Goal: Information Seeking & Learning: Find specific fact

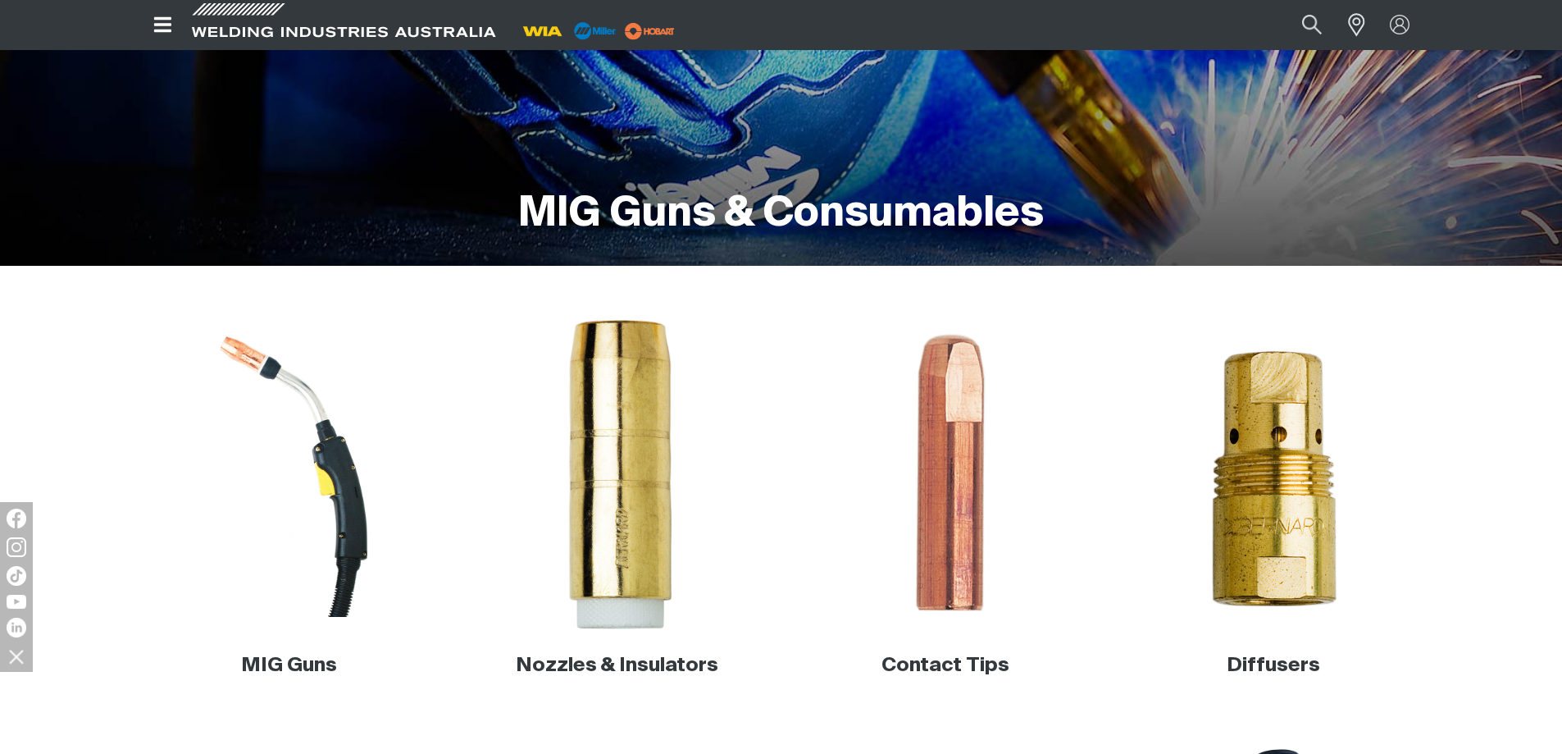
scroll to position [413, 0]
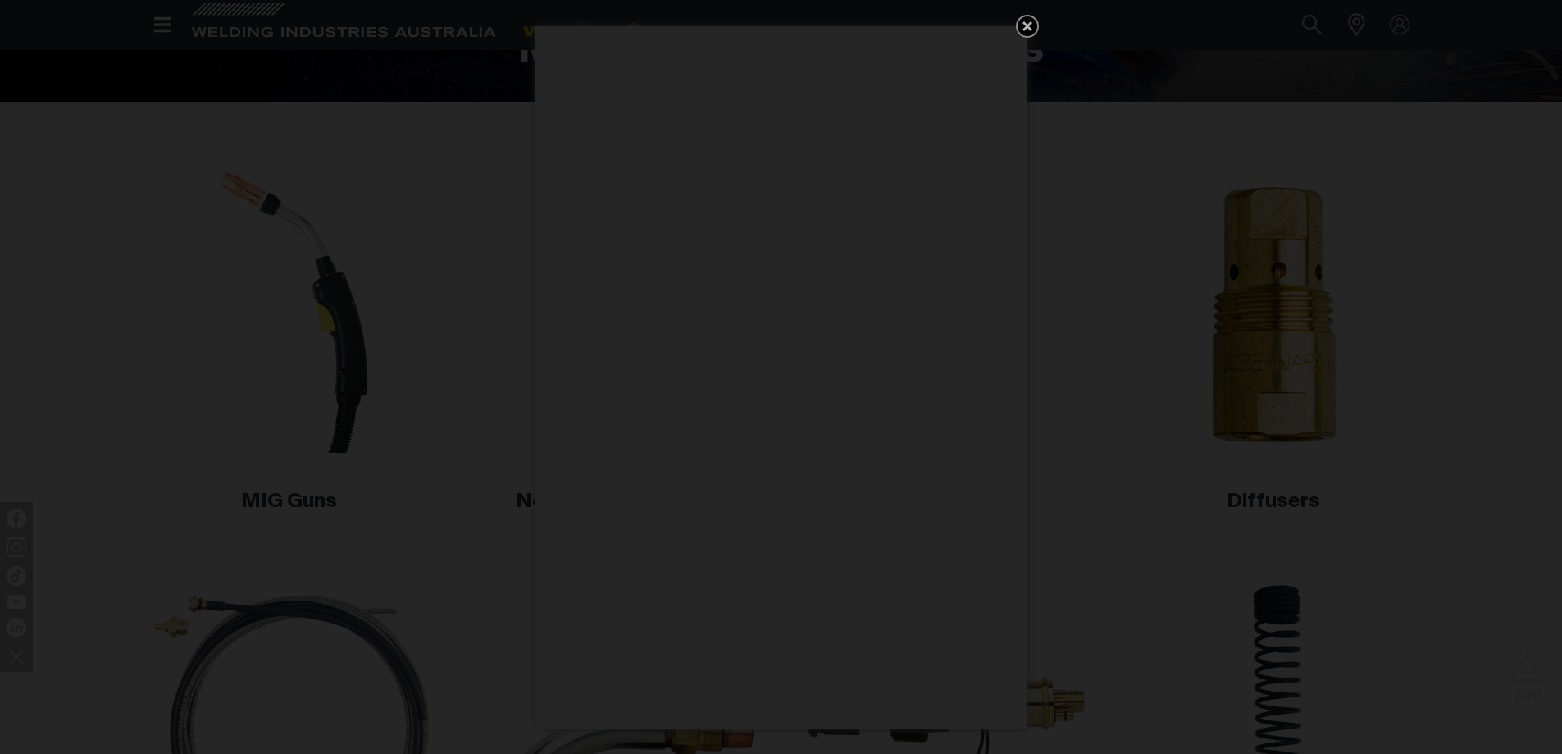
click at [1027, 25] on icon "Get 5 WIA Welding Guides Free!" at bounding box center [1028, 26] width 10 height 10
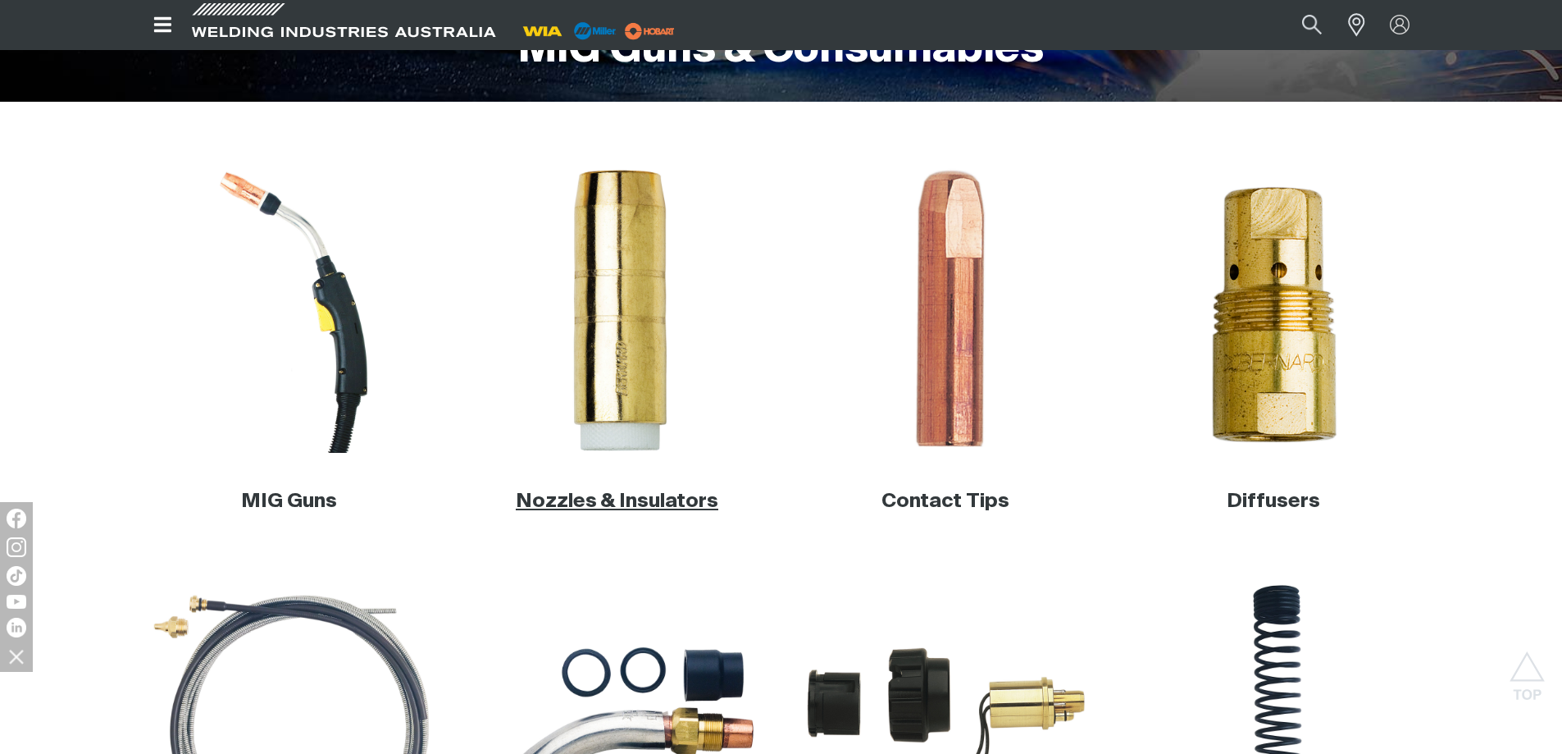
click at [622, 497] on link "Nozzles & Insulators" at bounding box center [617, 501] width 203 height 20
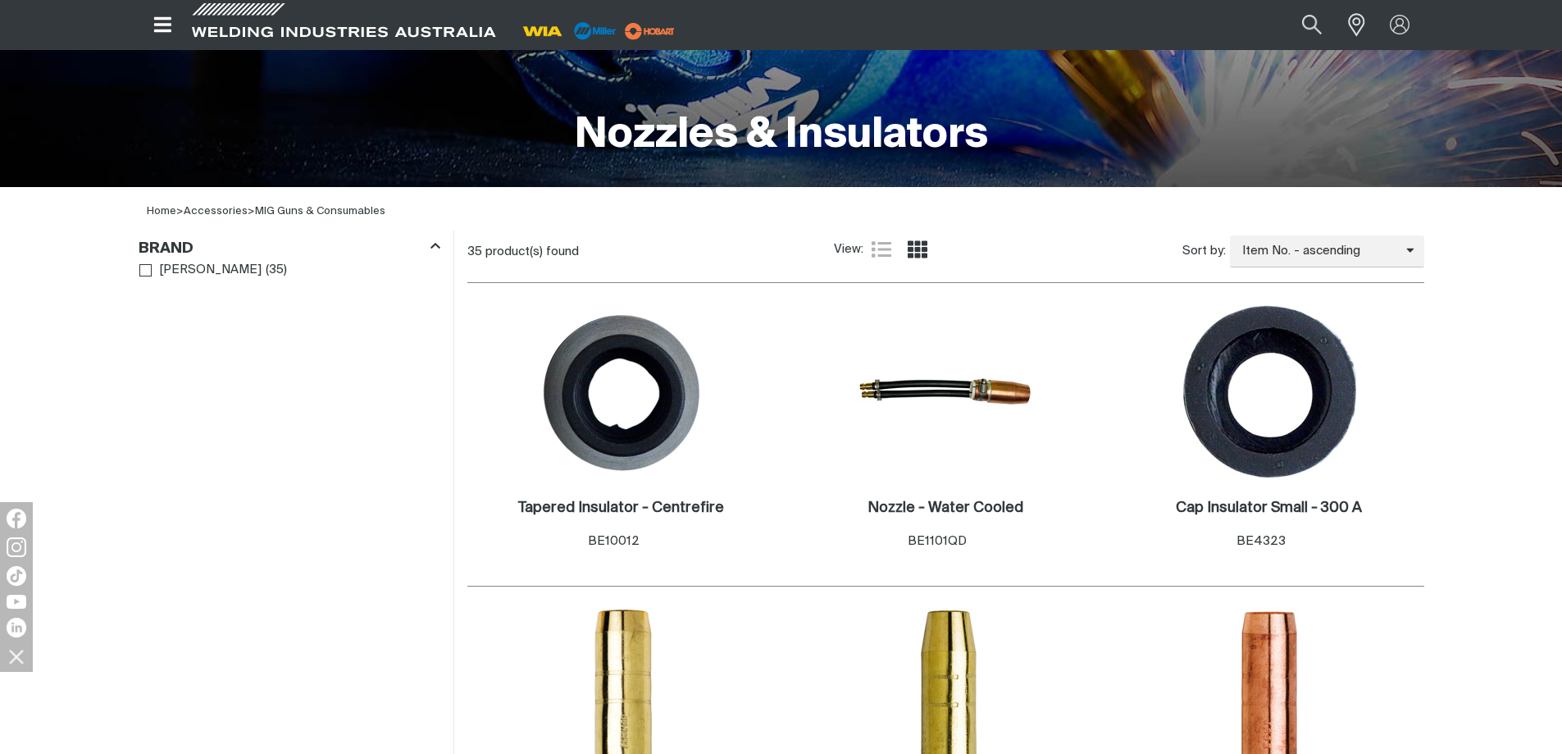
scroll to position [574, 0]
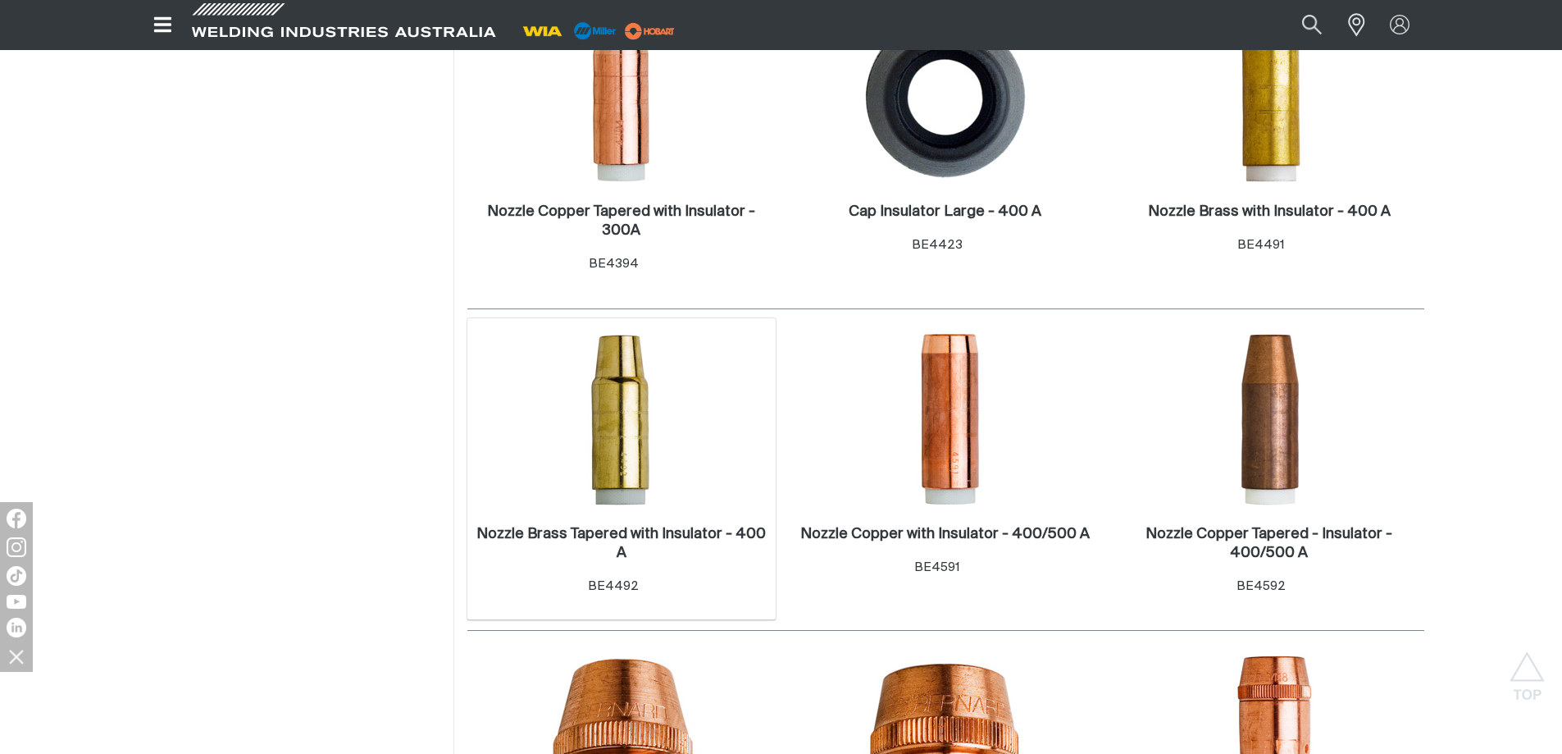
scroll to position [1558, 0]
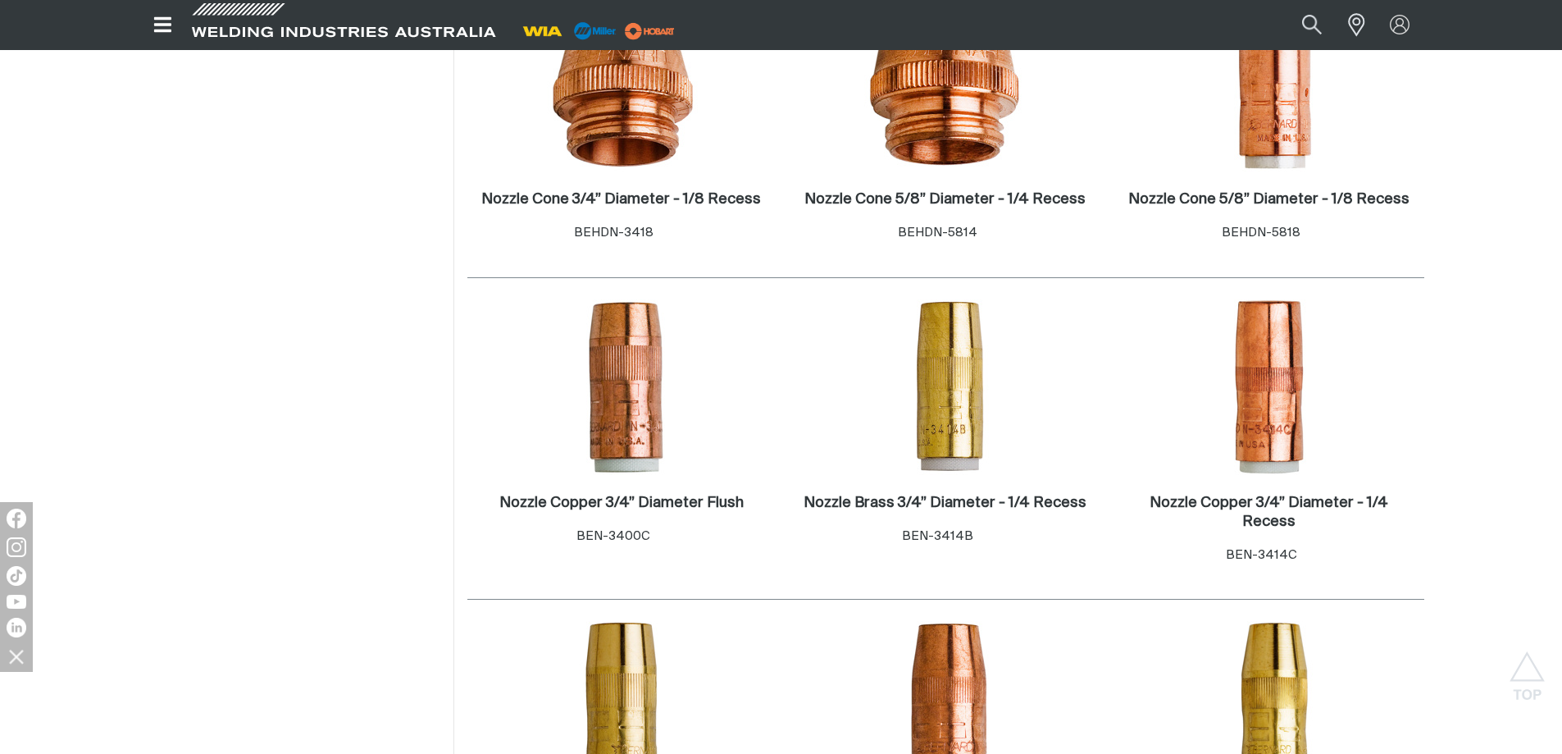
scroll to position [1722, 0]
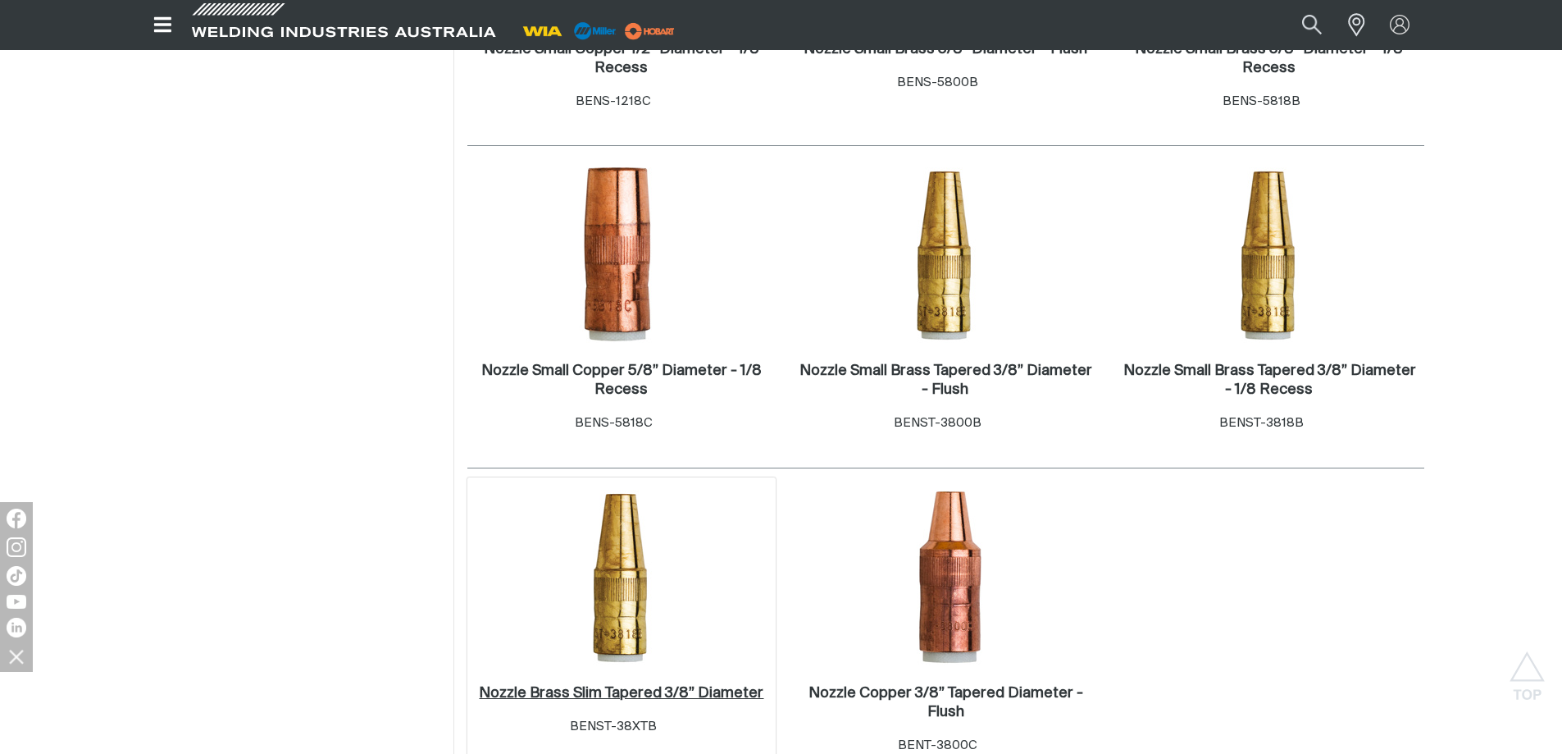
scroll to position [3773, 0]
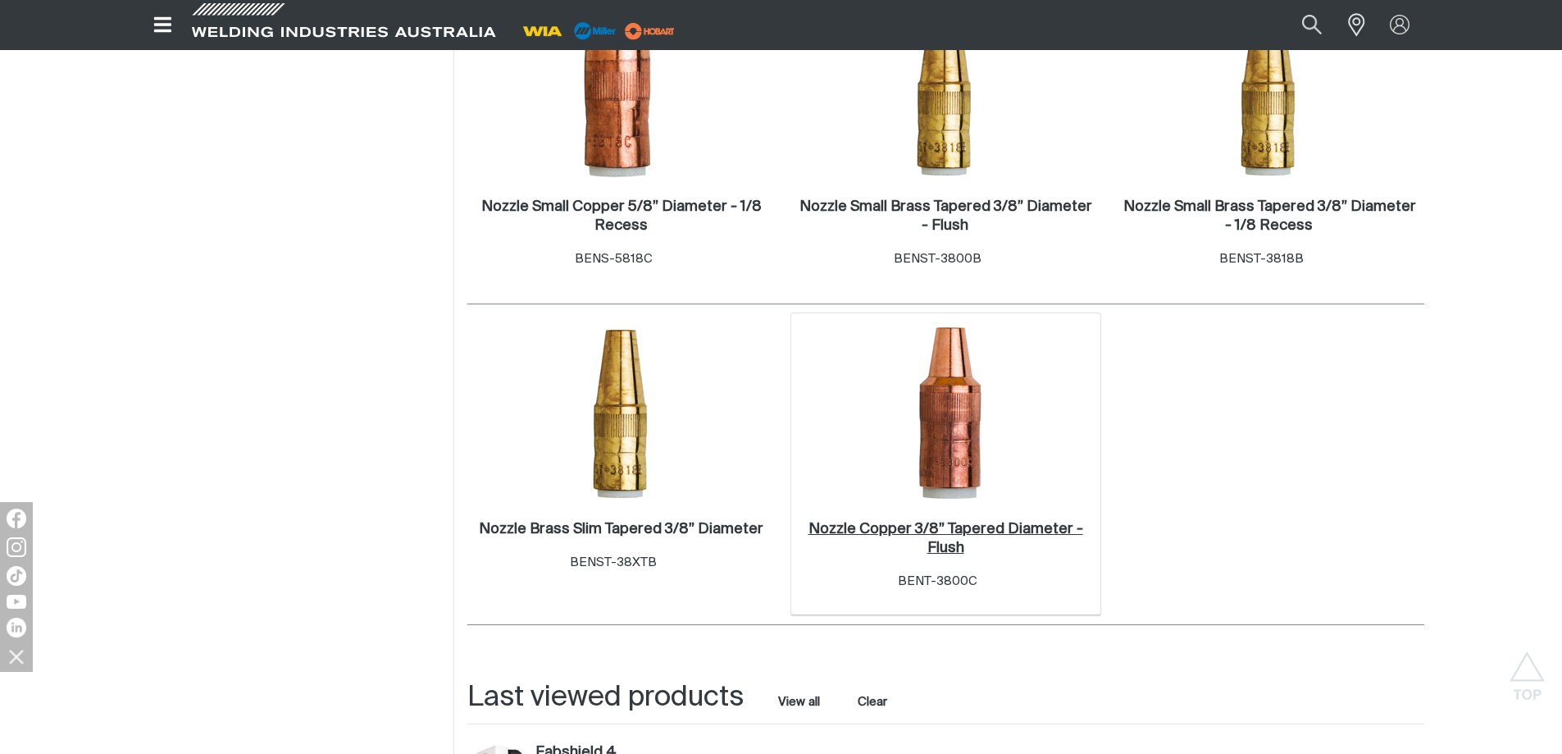
click at [979, 522] on h2 "Nozzle Copper 3/8” Tapered Diameter - Flush ." at bounding box center [946, 539] width 275 height 34
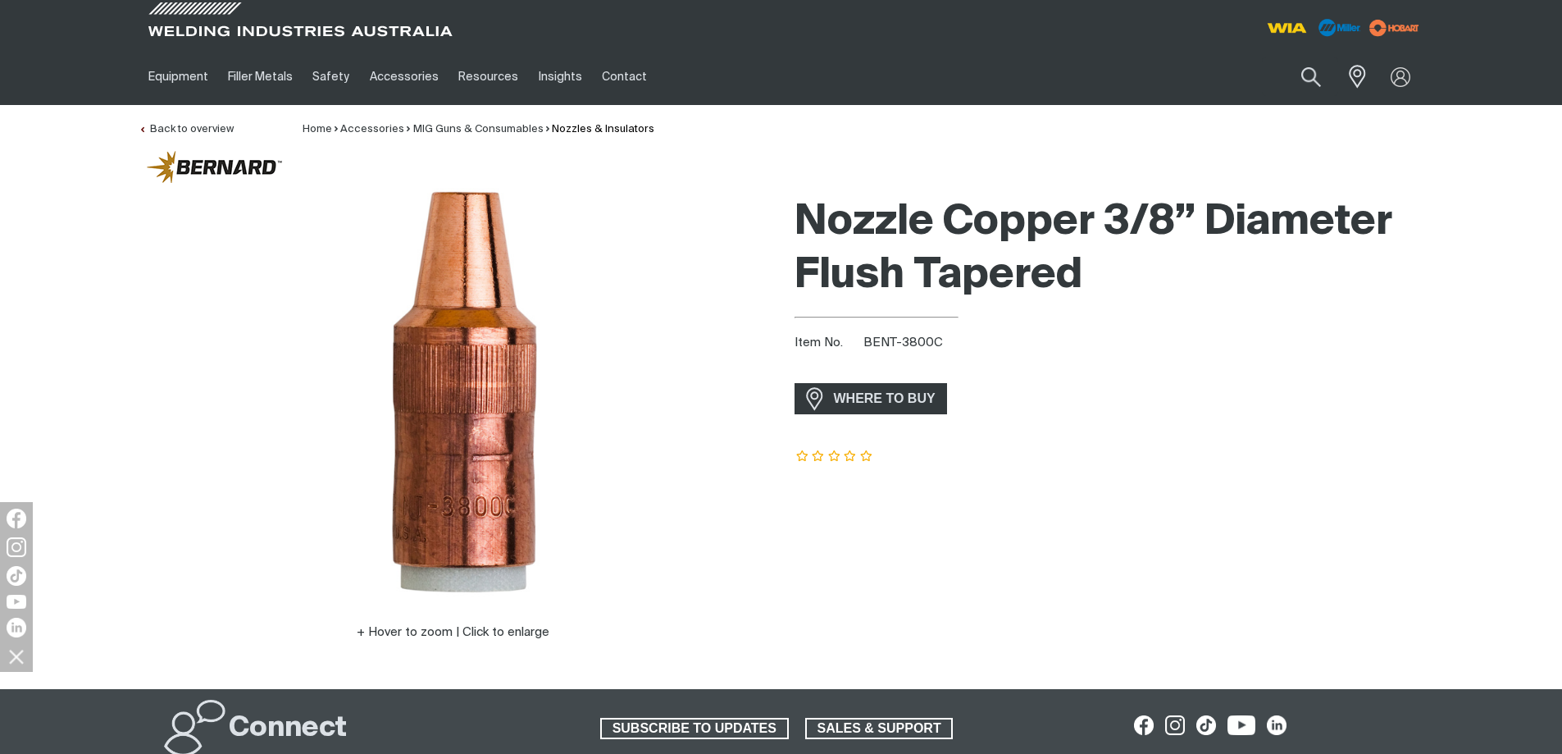
click at [939, 342] on span "BENT-3800C" at bounding box center [904, 342] width 80 height 12
drag, startPoint x: 939, startPoint y: 338, endPoint x: 851, endPoint y: 336, distance: 87.8
click at [851, 336] on div "Item No. BENT-3800C" at bounding box center [1110, 343] width 630 height 19
copy span "BENT-3800C"
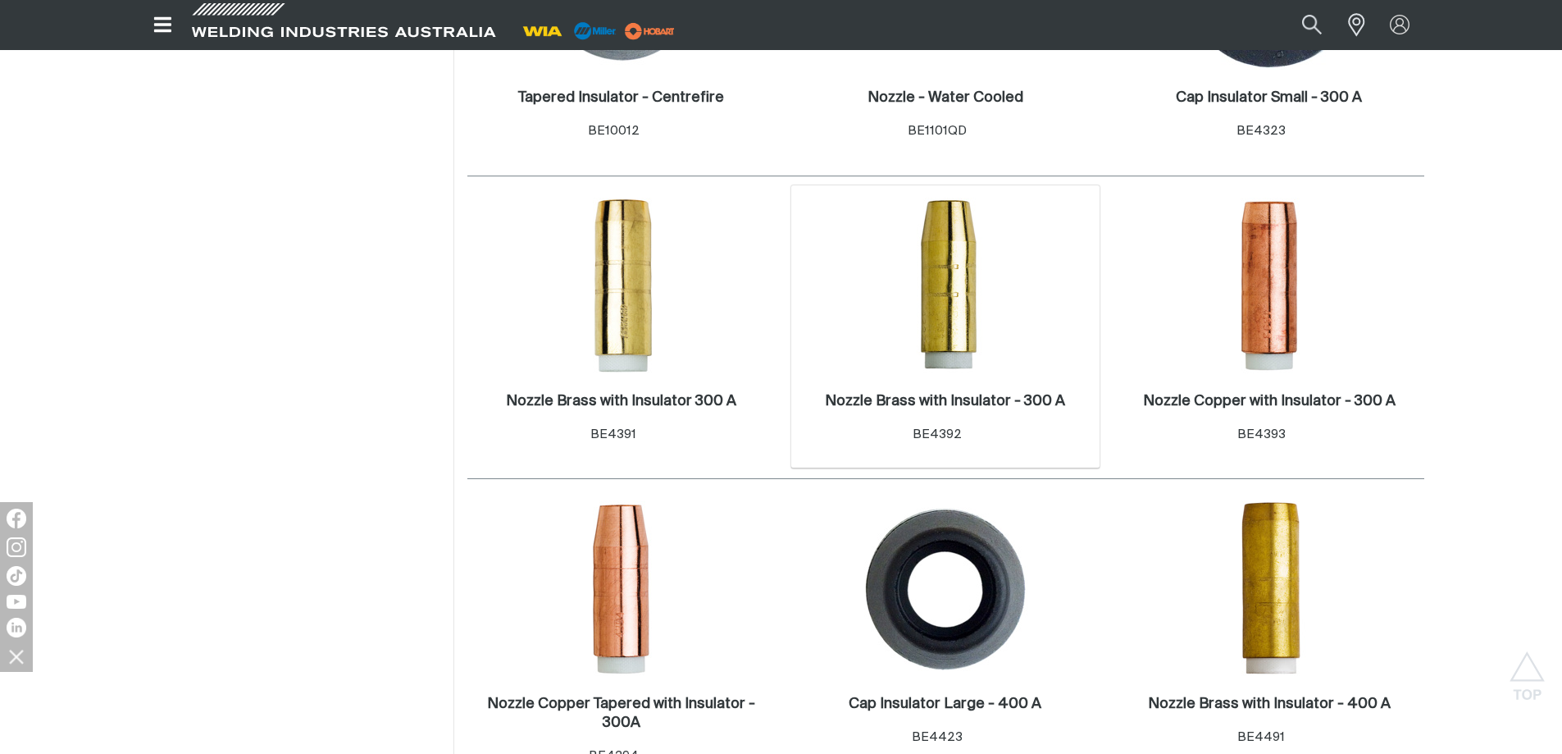
scroll to position [410, 0]
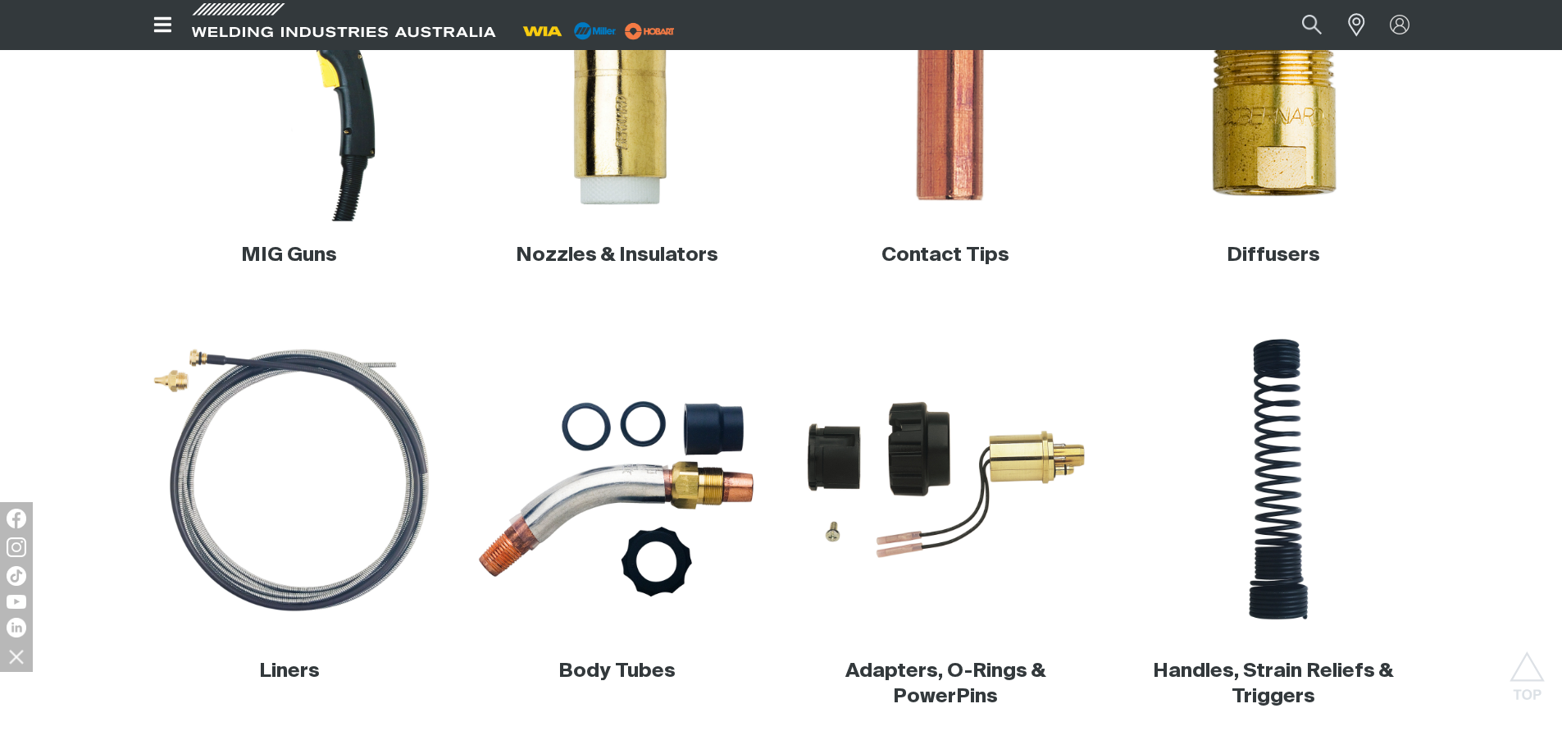
scroll to position [495, 0]
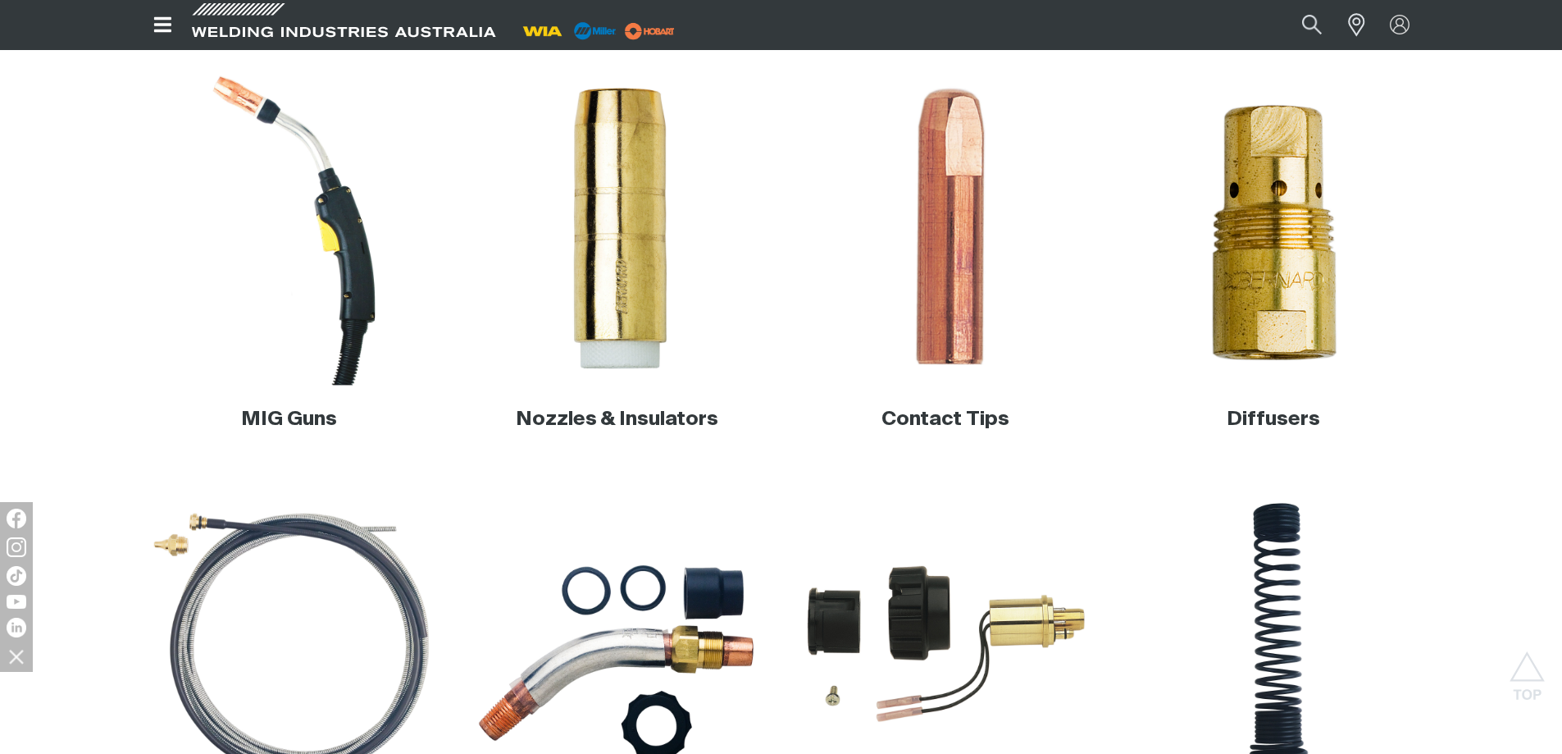
click at [338, 196] on img at bounding box center [289, 228] width 314 height 314
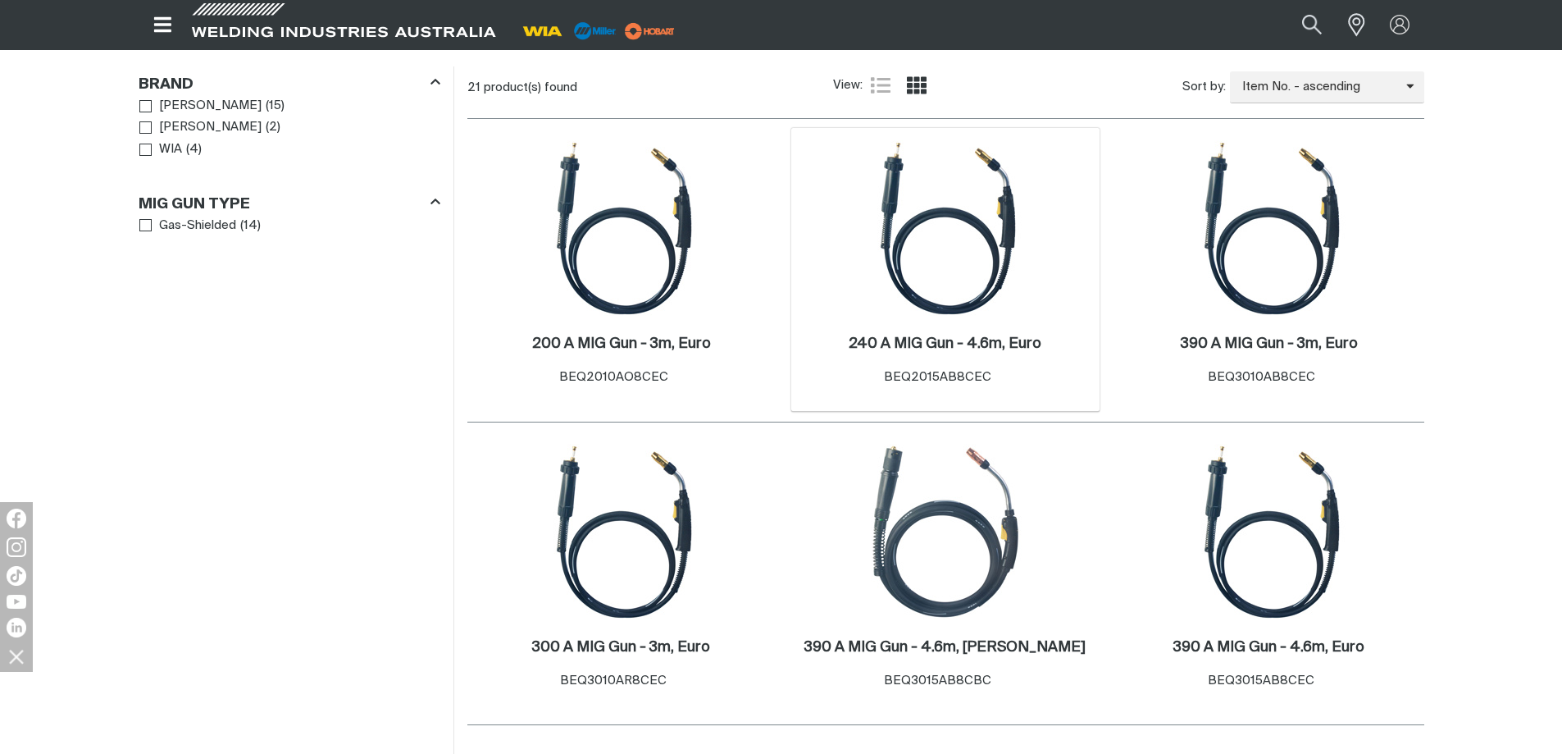
scroll to position [574, 0]
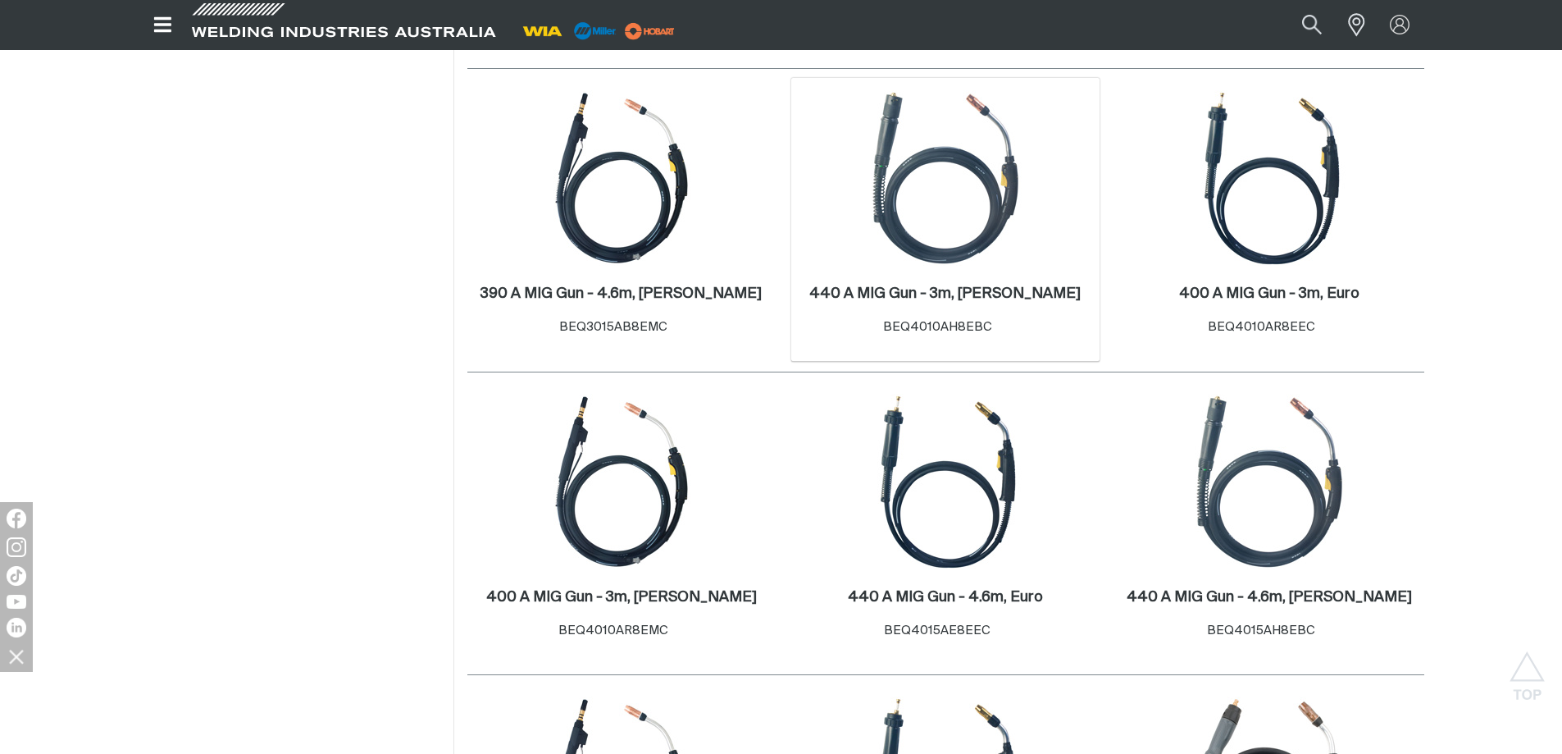
scroll to position [1558, 0]
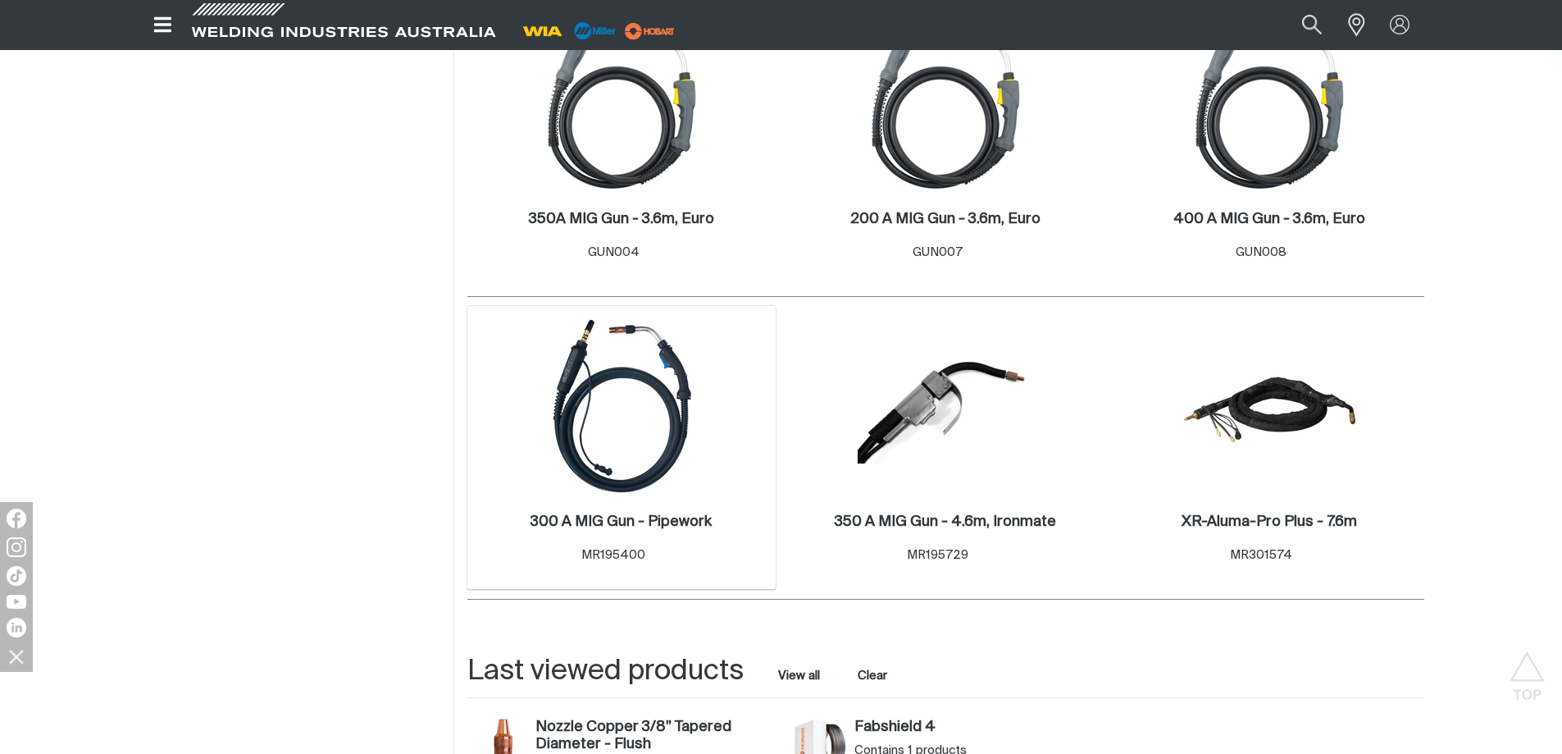
scroll to position [1886, 0]
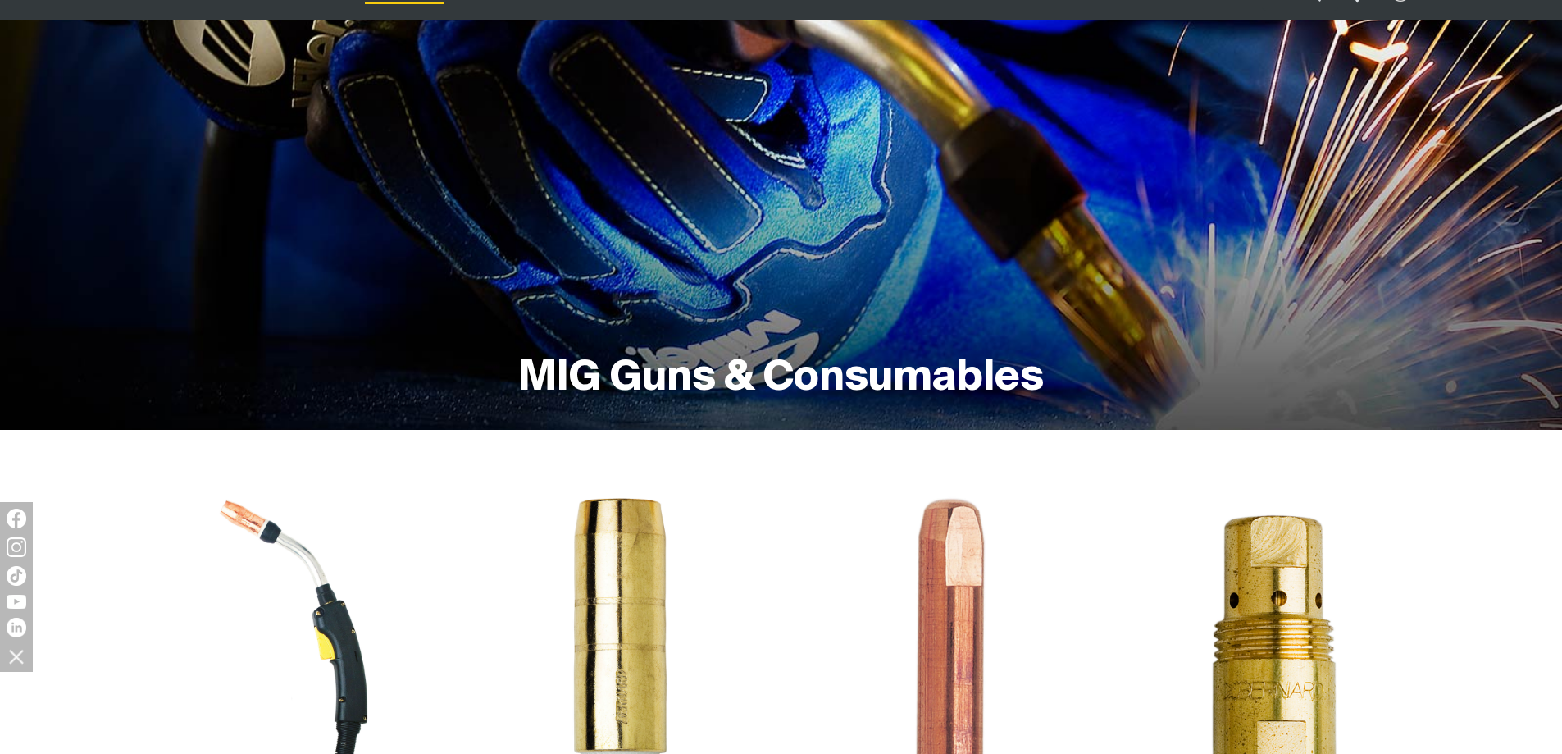
scroll to position [331, 0]
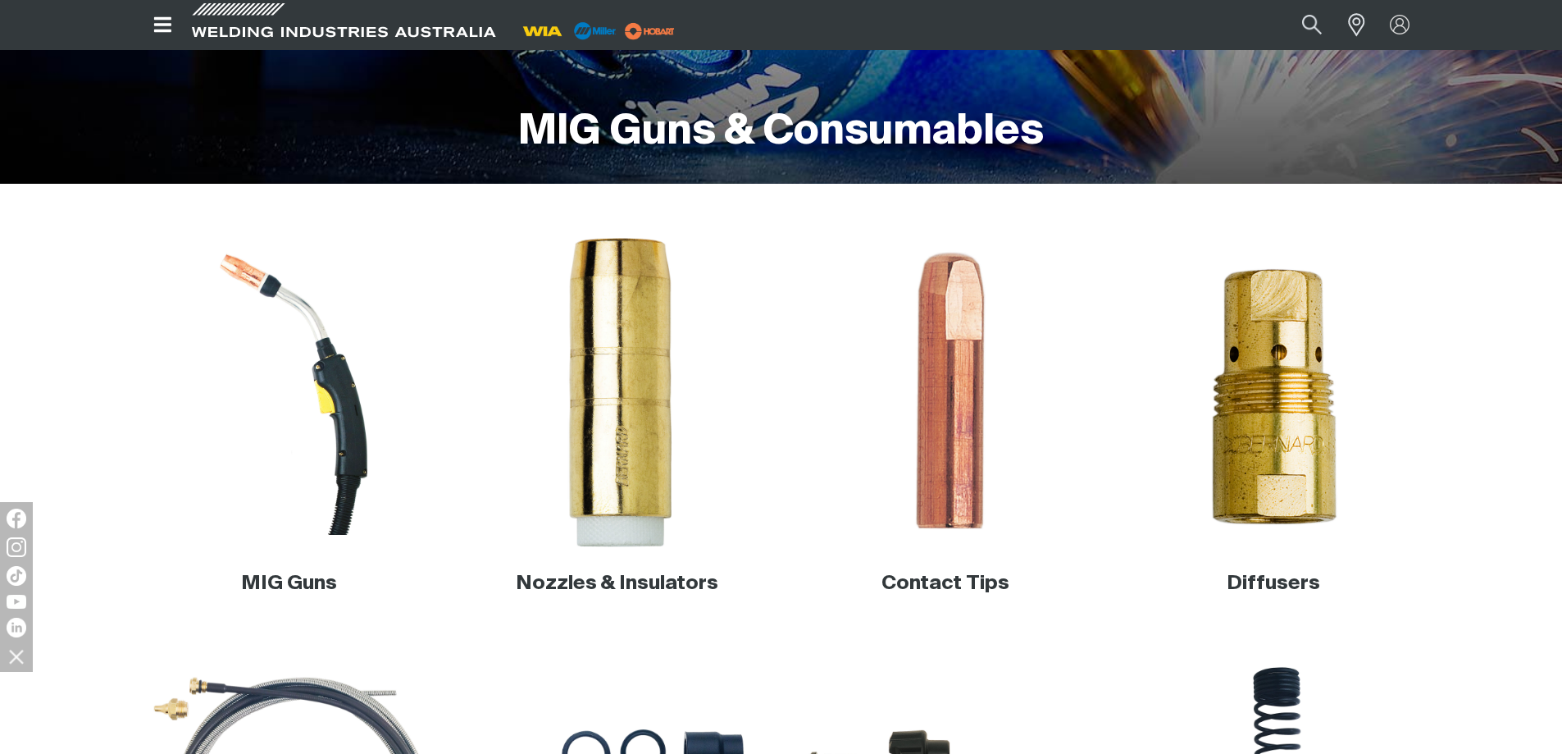
click at [631, 446] on img at bounding box center [617, 392] width 314 height 314
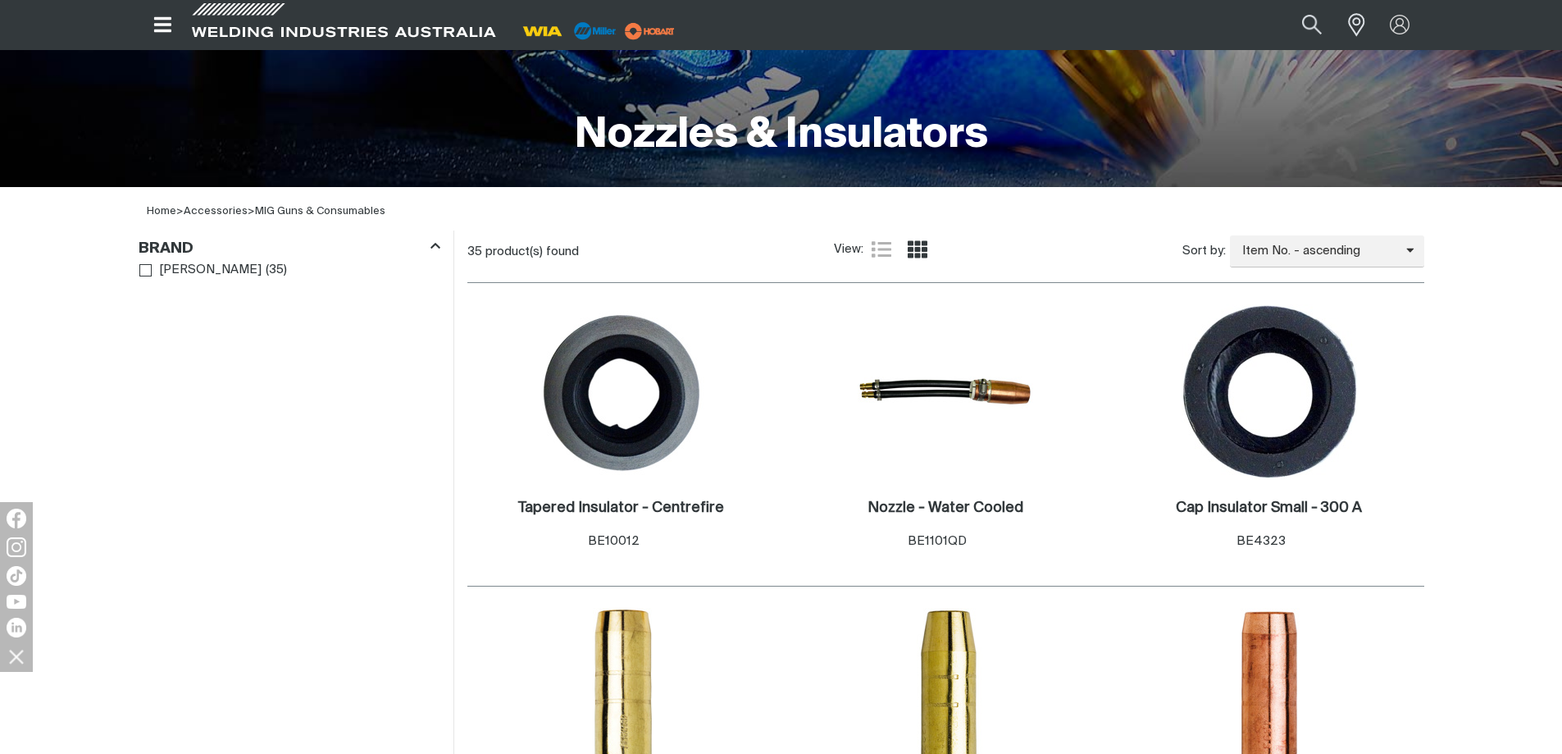
scroll to position [738, 0]
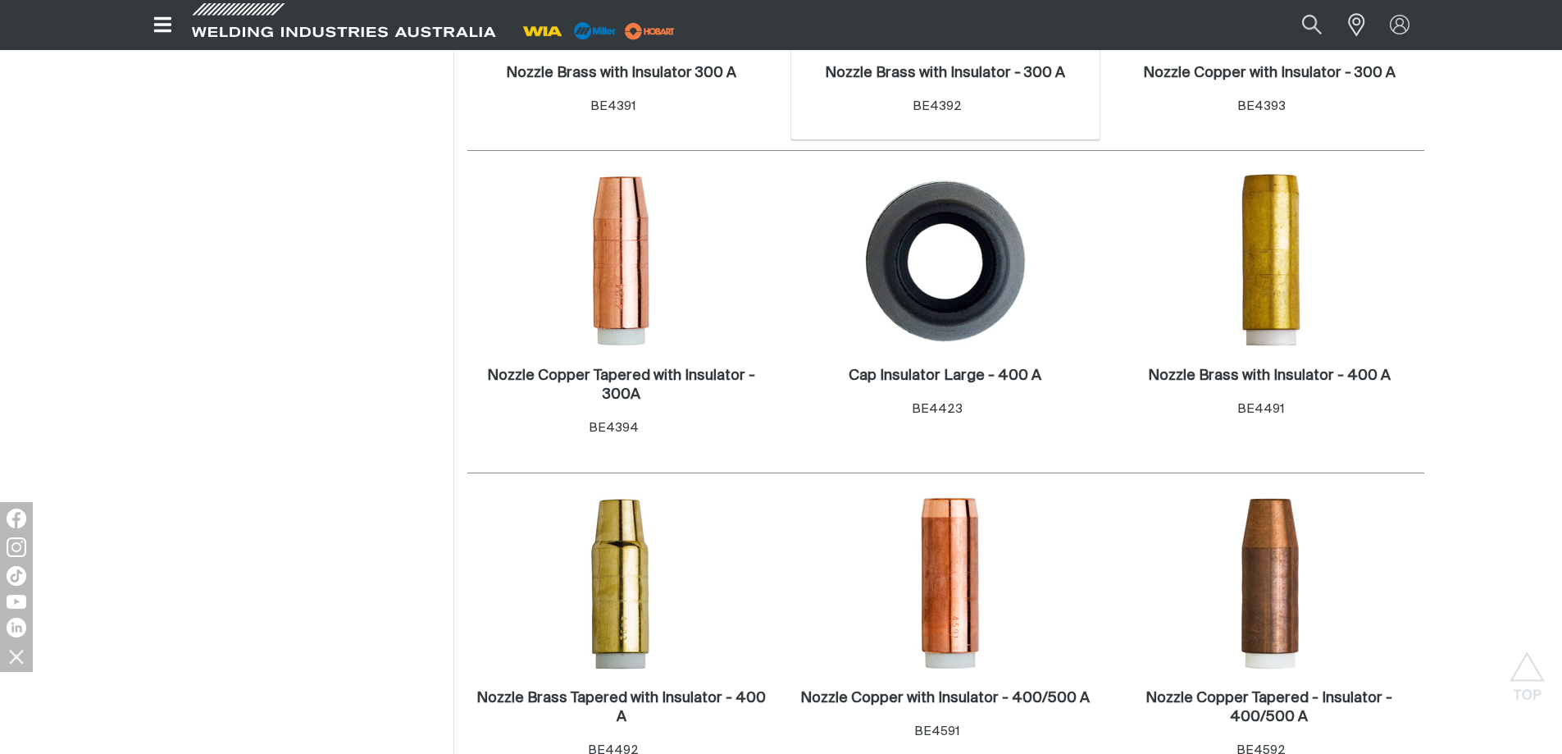
scroll to position [1476, 0]
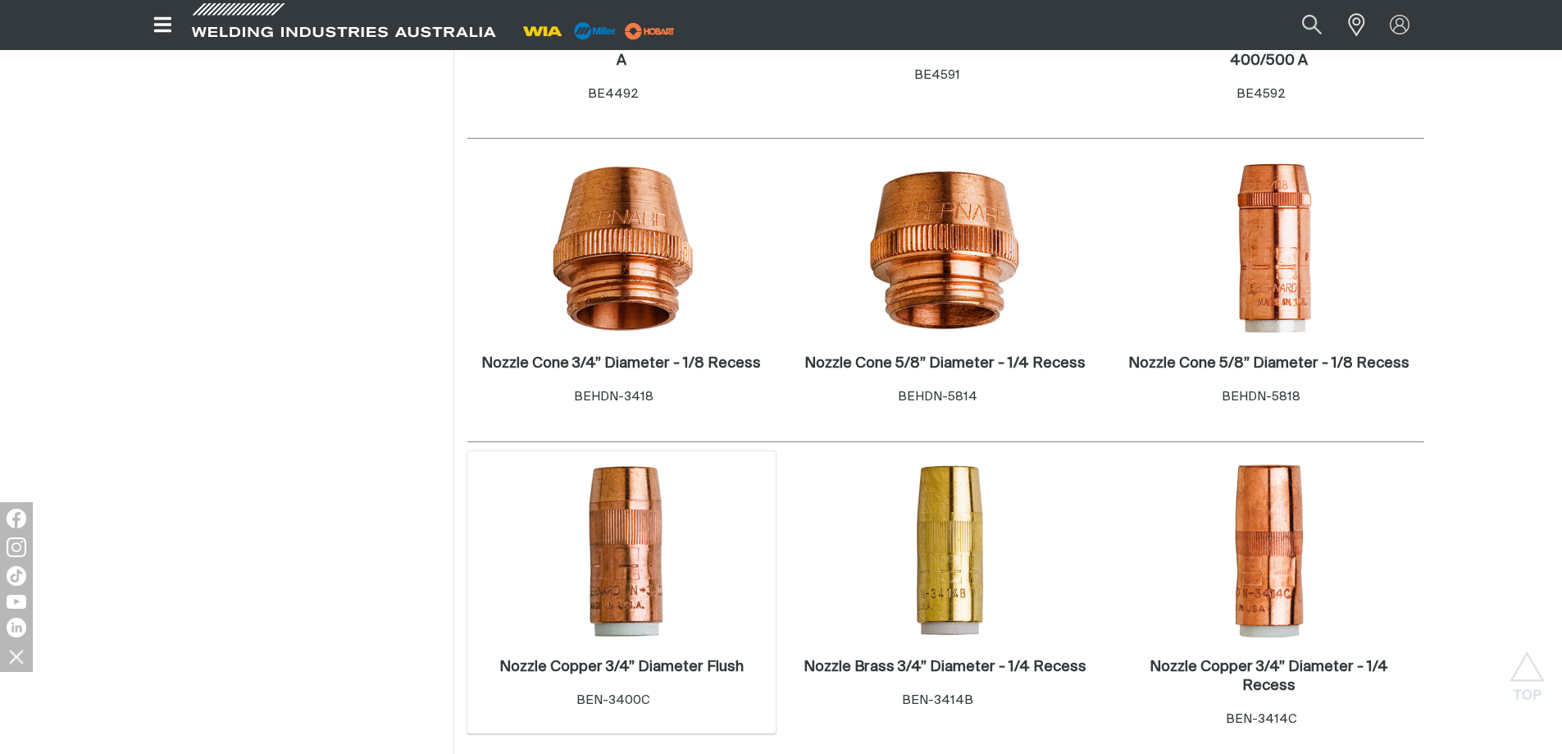
scroll to position [2051, 0]
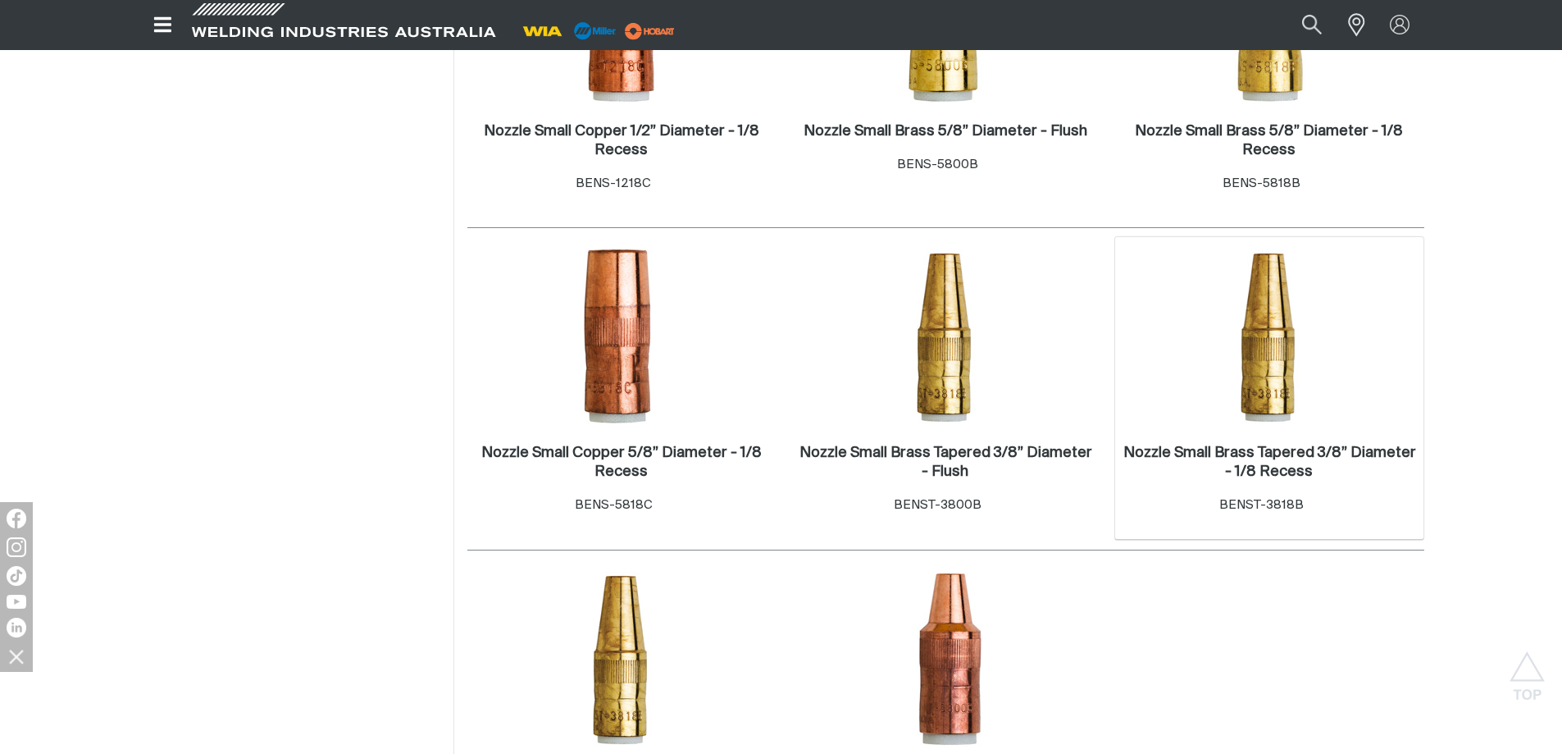
scroll to position [3609, 0]
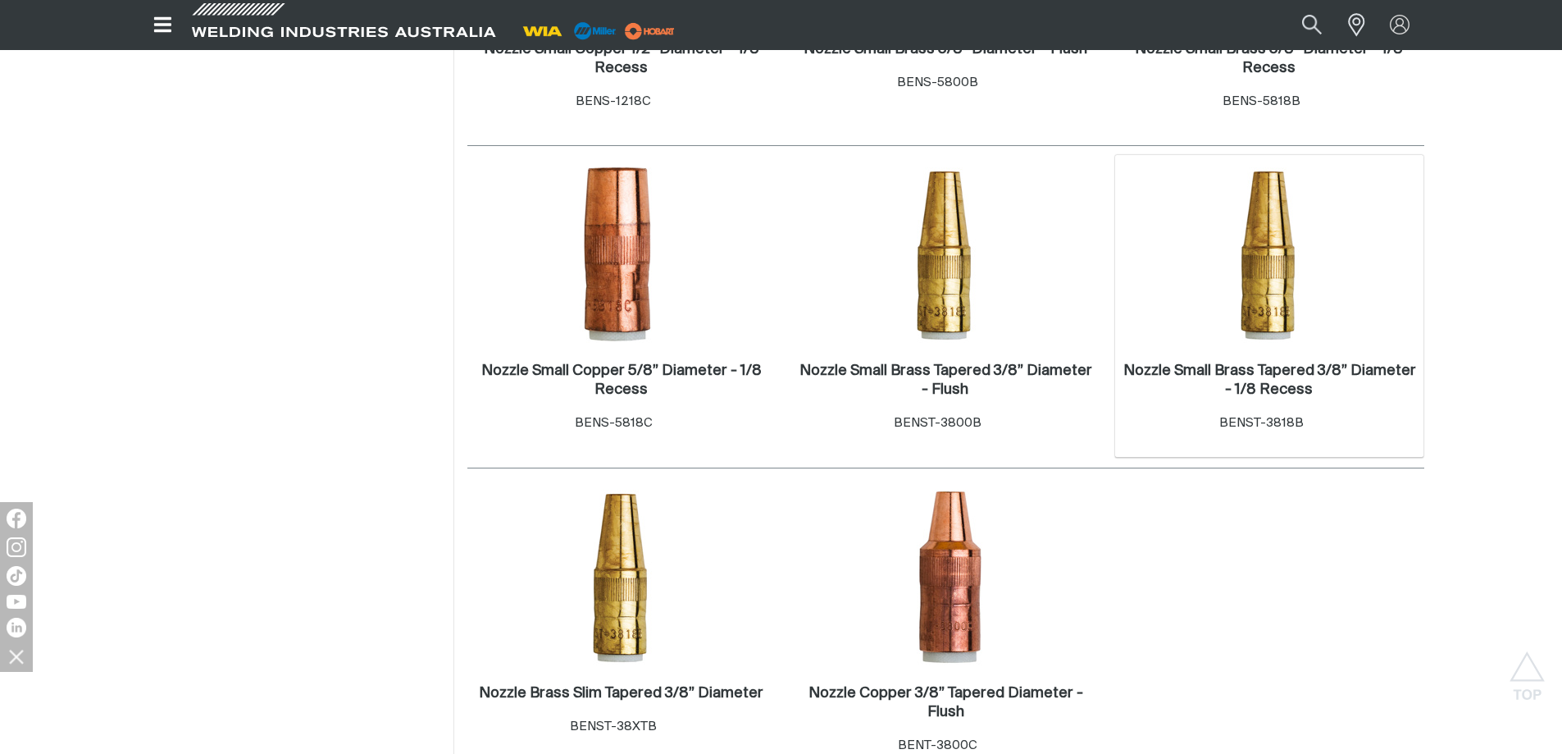
click at [1280, 264] on img at bounding box center [1270, 255] width 176 height 176
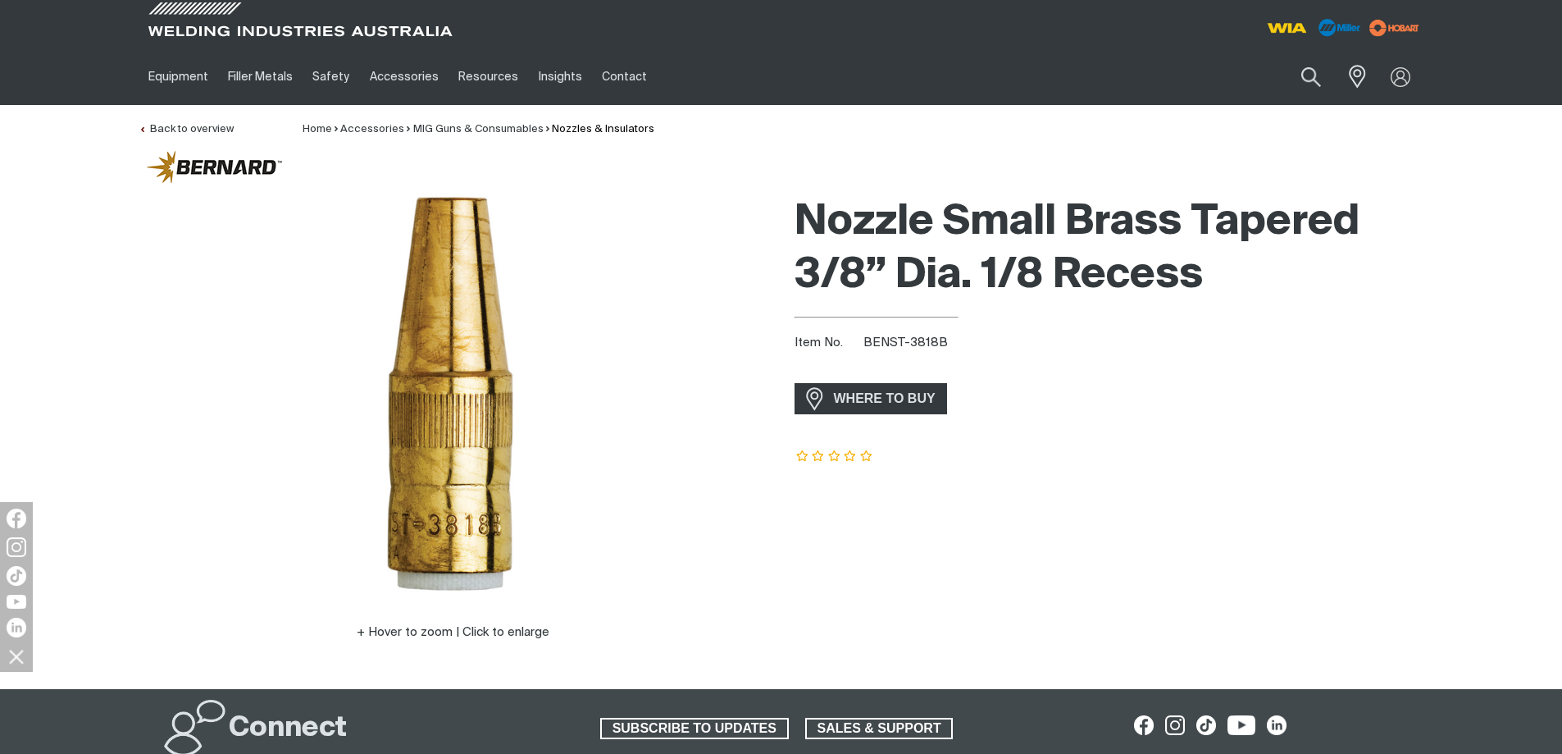
click at [943, 342] on span "BENST-3818B" at bounding box center [906, 342] width 84 height 12
drag, startPoint x: 941, startPoint y: 340, endPoint x: 860, endPoint y: 338, distance: 80.4
click at [860, 338] on div "Item No. BENST-3818B" at bounding box center [1110, 343] width 630 height 19
copy span "BENST-3818B"
